Goal: Task Accomplishment & Management: Complete application form

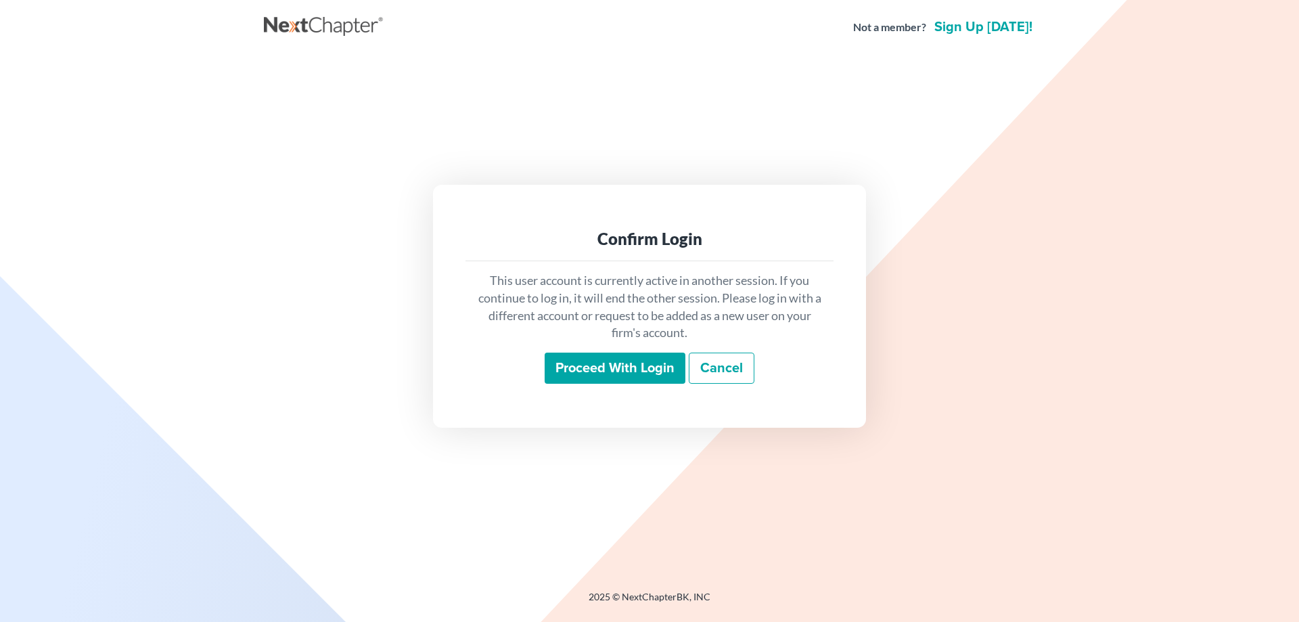
click at [618, 365] on input "Proceed with login" at bounding box center [614, 367] width 141 height 31
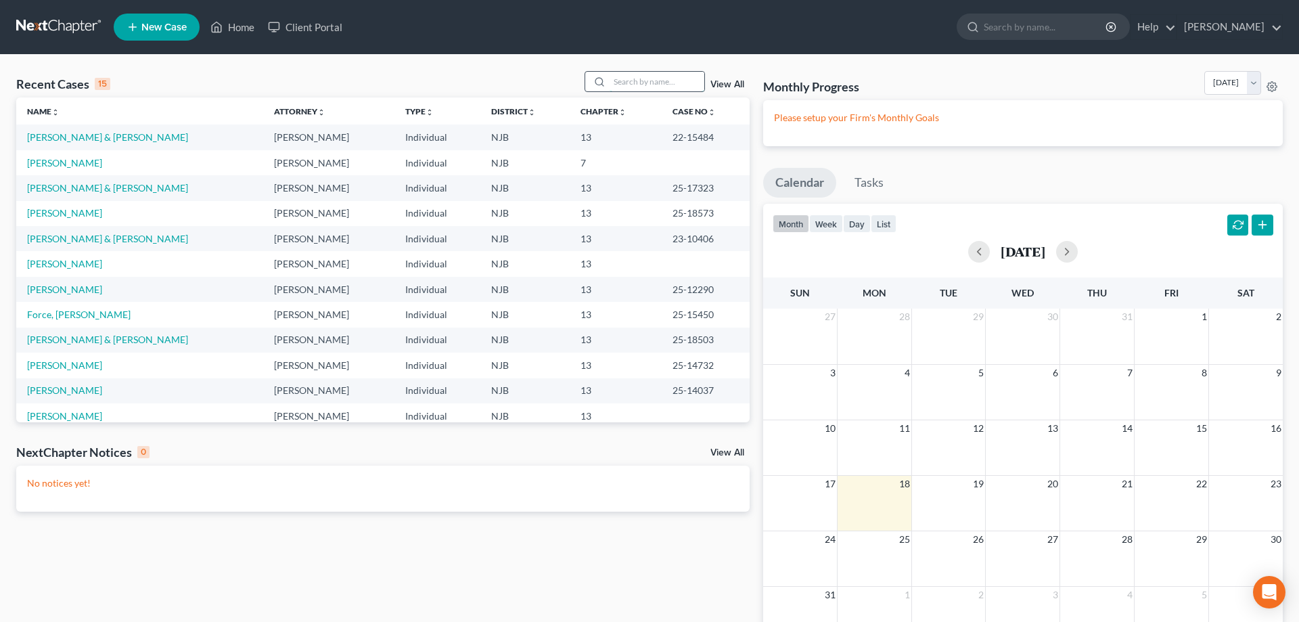
click at [616, 78] on input "search" at bounding box center [656, 82] width 95 height 20
type input "burden"
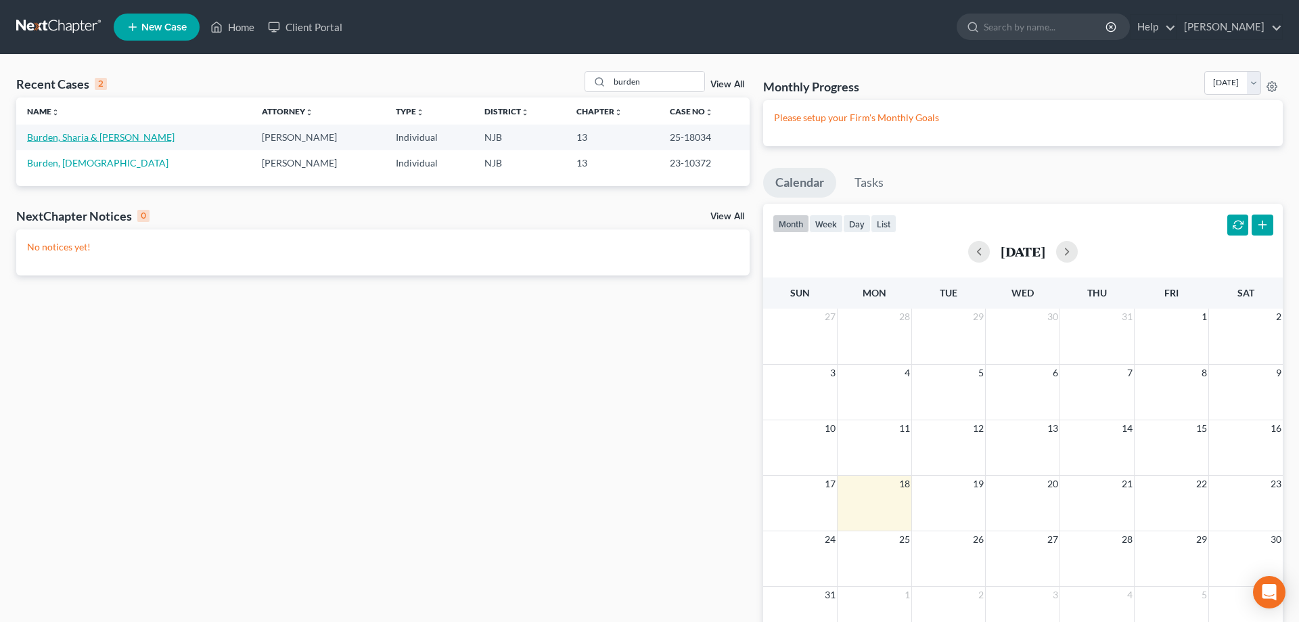
click at [60, 138] on link "Burden, Sharia & [PERSON_NAME]" at bounding box center [100, 136] width 147 height 11
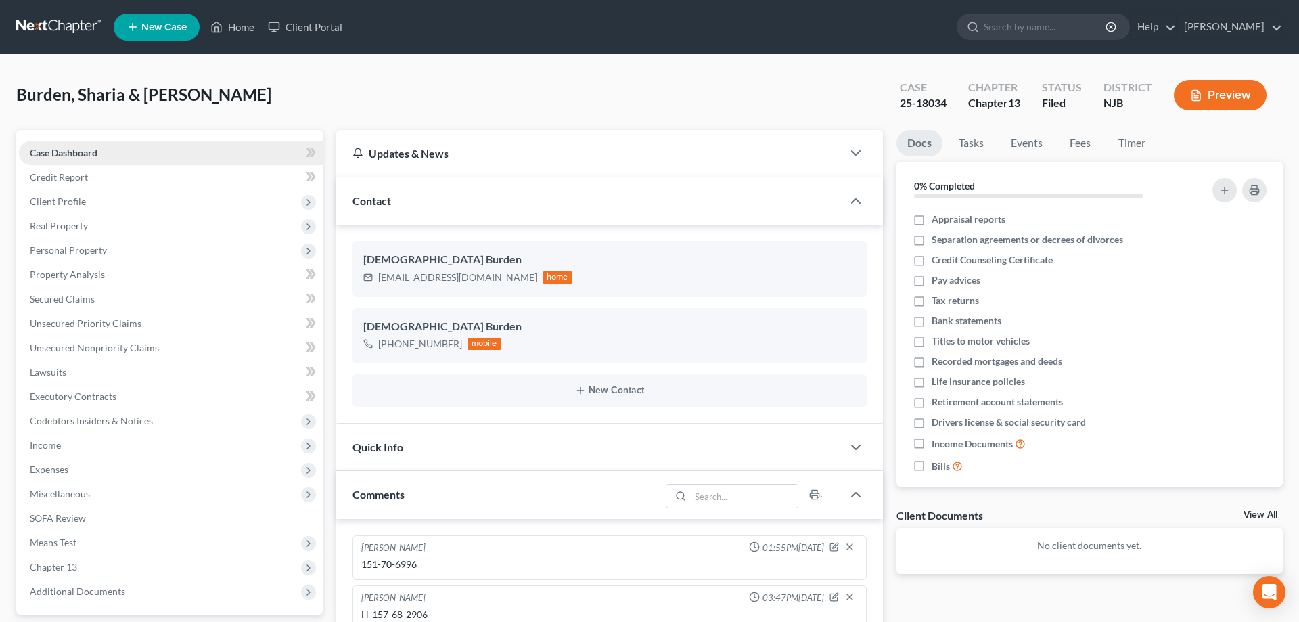
click at [64, 152] on span "Case Dashboard" at bounding box center [64, 152] width 68 height 11
click at [83, 200] on span "Client Profile" at bounding box center [58, 200] width 56 height 11
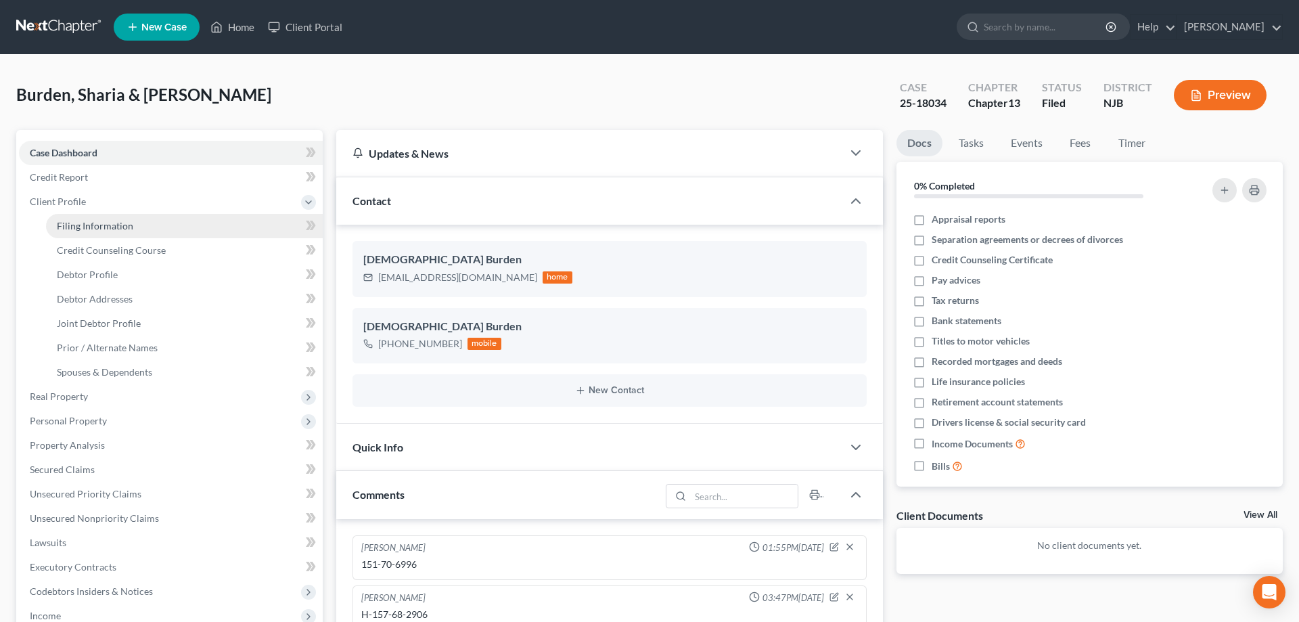
click at [88, 225] on span "Filing Information" at bounding box center [95, 225] width 76 height 11
select select "1"
select select "3"
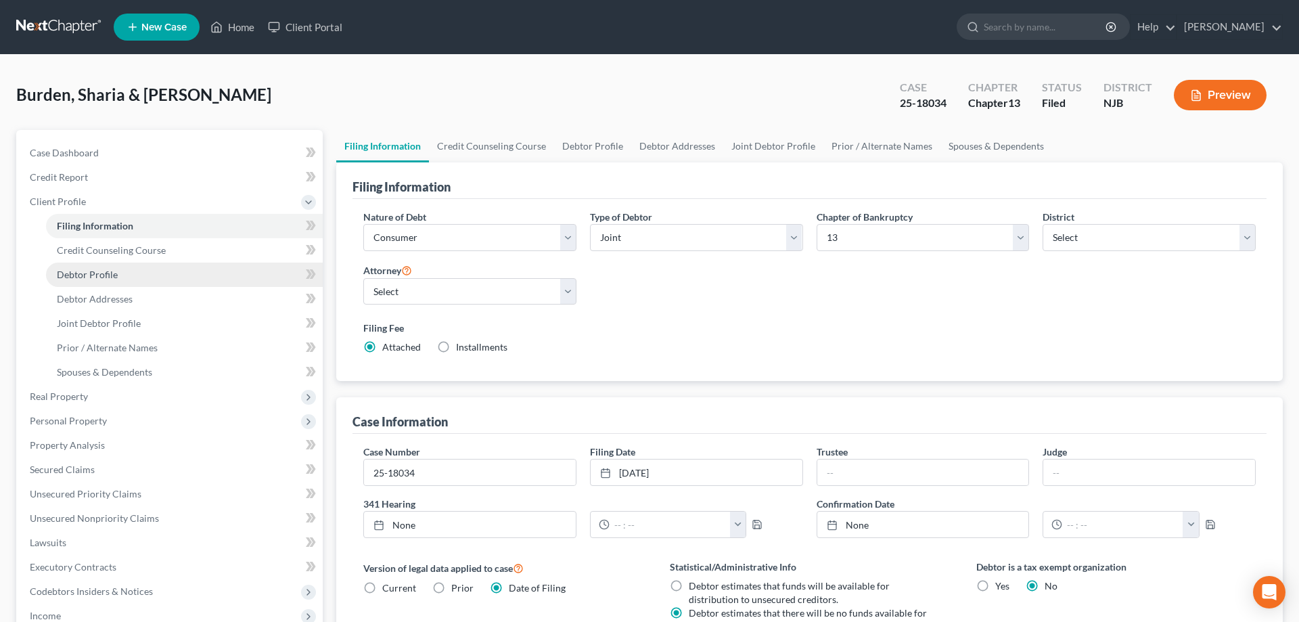
click at [96, 275] on span "Debtor Profile" at bounding box center [87, 274] width 61 height 11
select select "1"
select select "5"
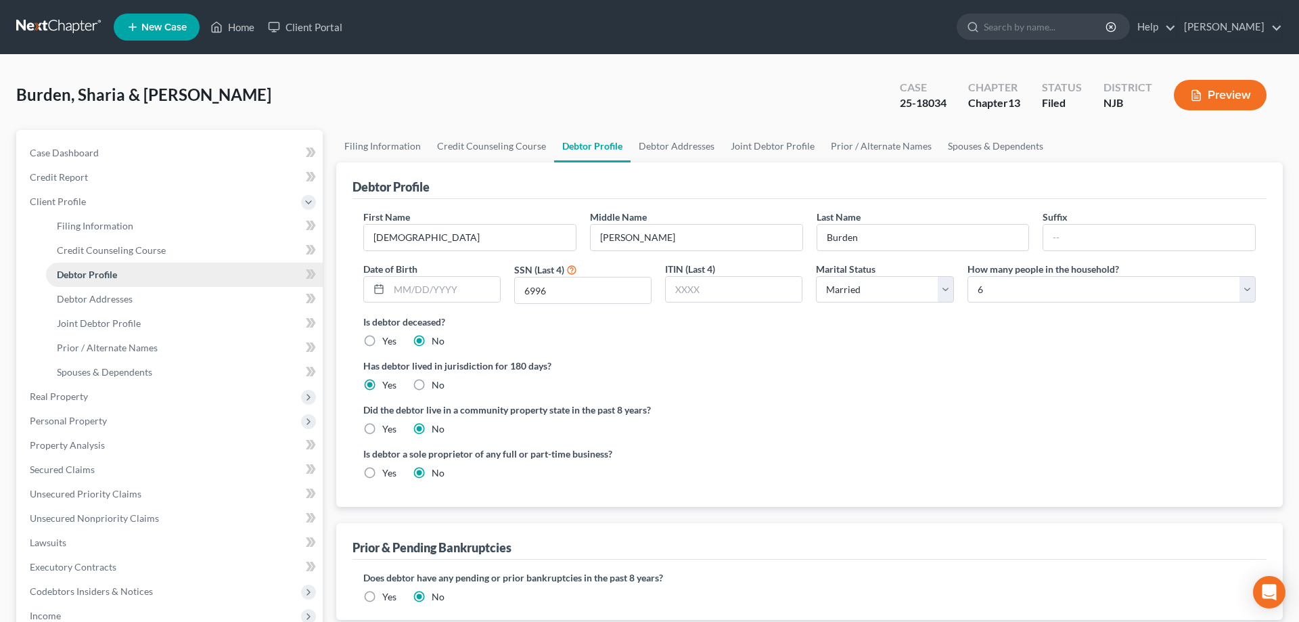
radio input "true"
